Goal: Transaction & Acquisition: Purchase product/service

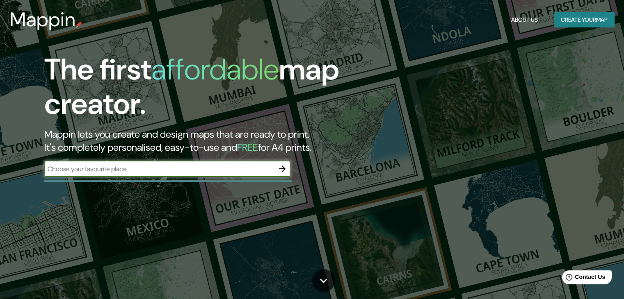
click at [281, 169] on icon "button" at bounding box center [282, 169] width 7 height 7
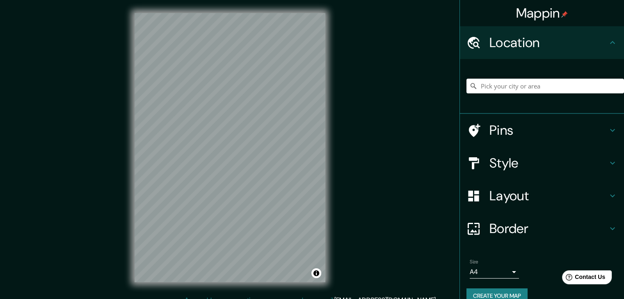
click at [503, 161] on h4 "Style" at bounding box center [548, 163] width 118 height 16
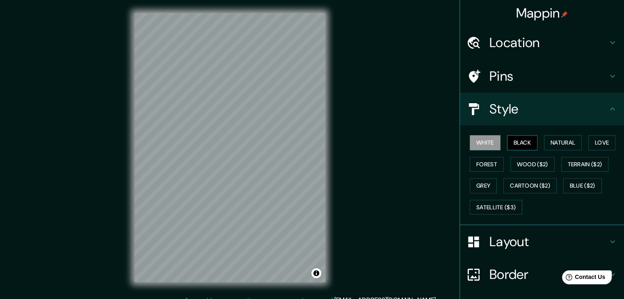
click at [518, 140] on button "Black" at bounding box center [522, 142] width 31 height 15
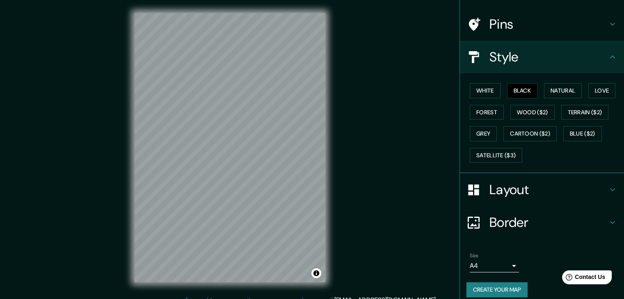
scroll to position [59, 0]
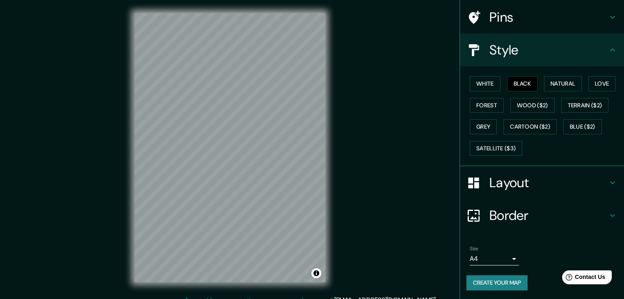
click at [494, 256] on body "Mappin Location Pins Style White Black Natural Love Forest Wood ($2) Terrain ($…" at bounding box center [312, 149] width 624 height 299
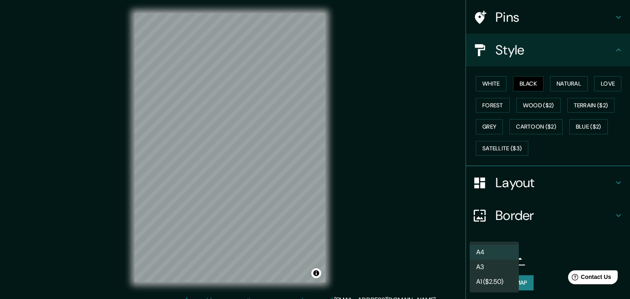
click at [486, 267] on li "A3" at bounding box center [493, 267] width 49 height 15
type input "a4"
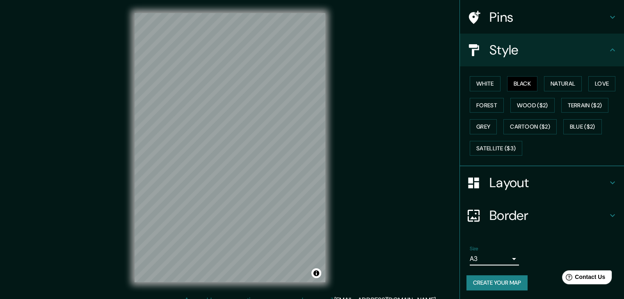
click at [489, 281] on button "Create your map" at bounding box center [496, 283] width 61 height 15
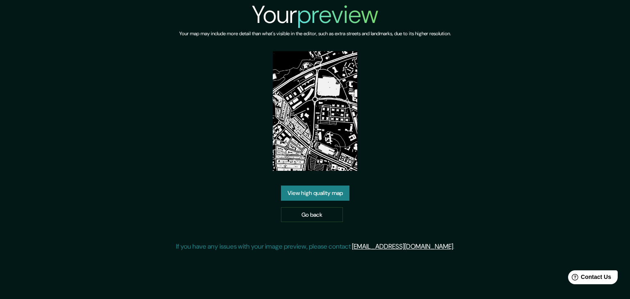
click at [320, 199] on link "View high quality map" at bounding box center [315, 193] width 68 height 15
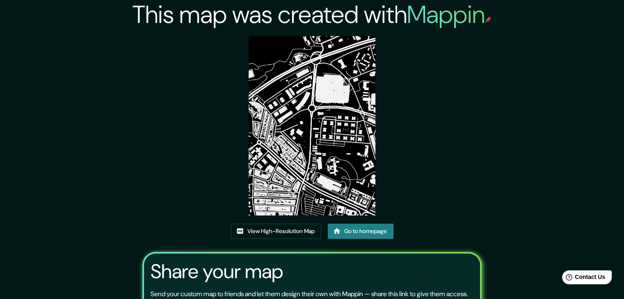
drag, startPoint x: 310, startPoint y: 127, endPoint x: 515, endPoint y: 173, distance: 210.1
click at [515, 173] on div "This map was created with Mappin View High-Resolution Map Go to homepage Share …" at bounding box center [312, 187] width 624 height 375
click at [311, 233] on link "View High-Resolution Map" at bounding box center [276, 231] width 90 height 15
